Goal: Task Accomplishment & Management: Use online tool/utility

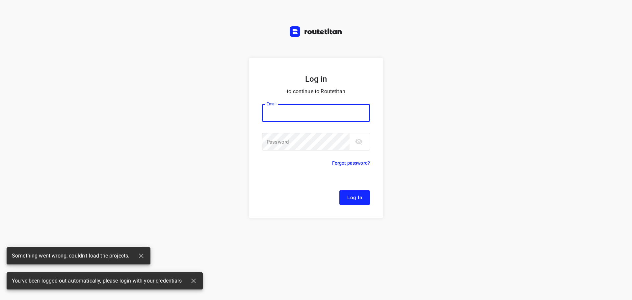
type input "[EMAIL_ADDRESS][DOMAIN_NAME]"
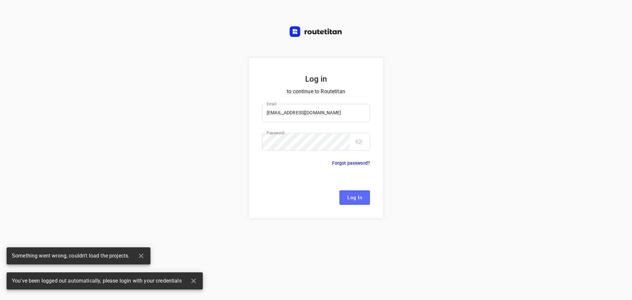
click at [351, 196] on span "Log In" at bounding box center [354, 197] width 15 height 9
